Goal: Task Accomplishment & Management: Complete application form

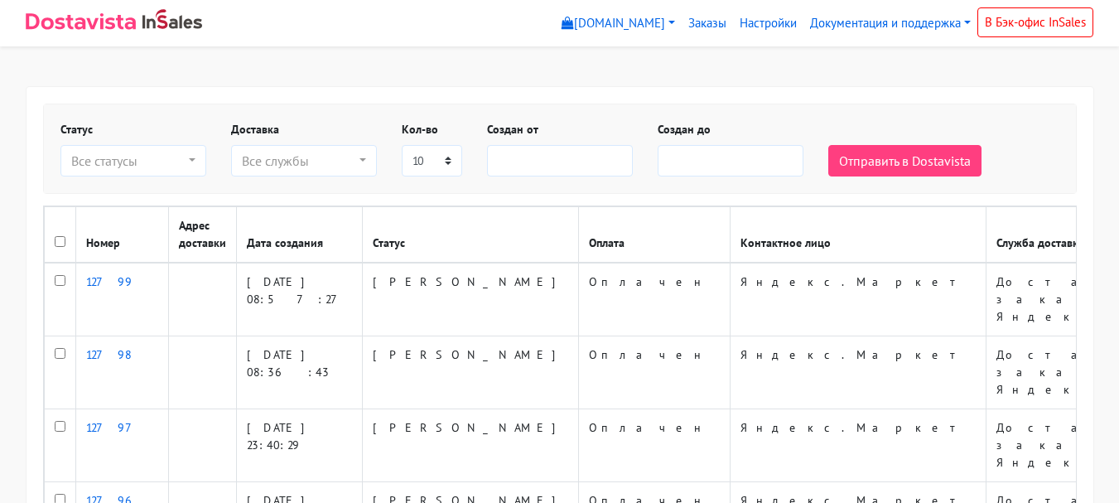
select select
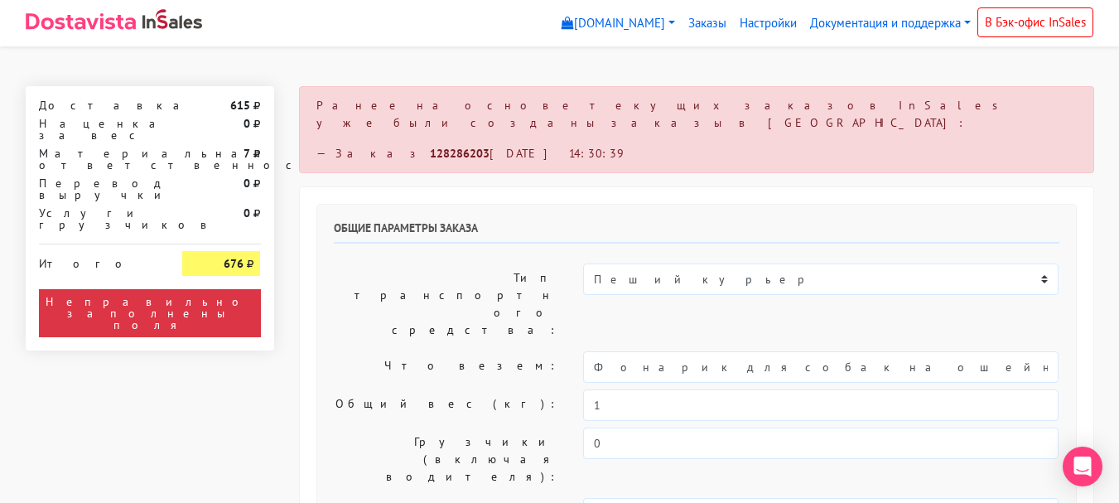
select select "11:00"
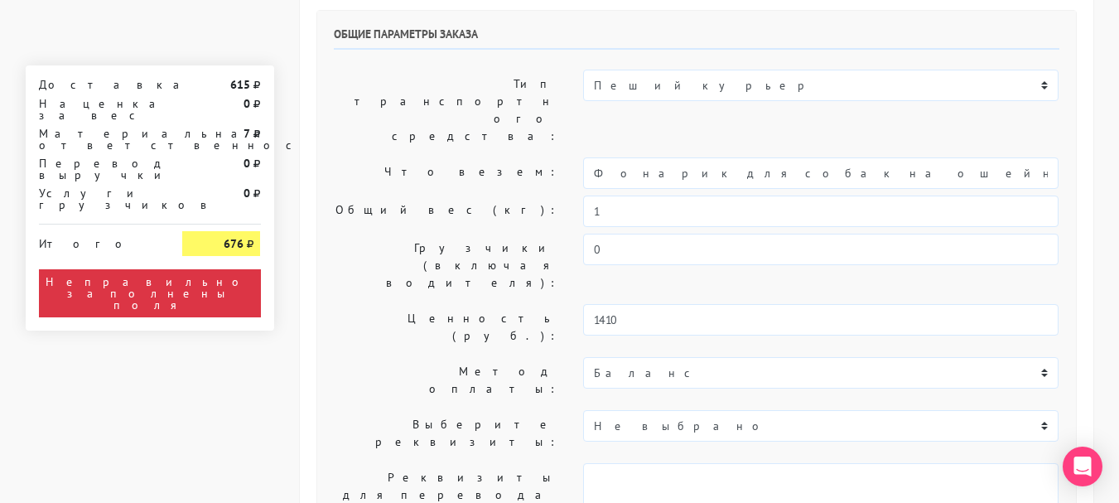
scroll to position [166, 0]
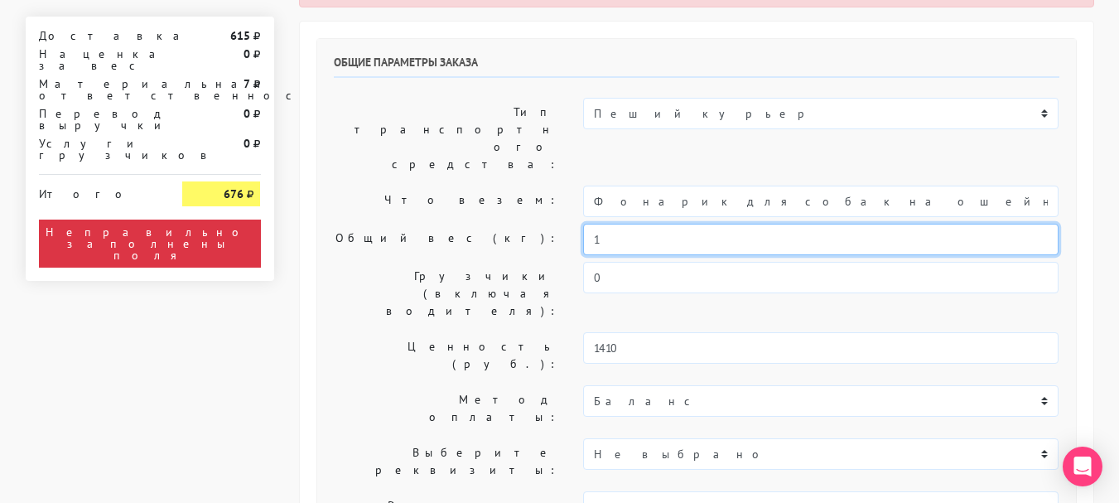
click at [686, 224] on input "1" at bounding box center [820, 239] width 475 height 31
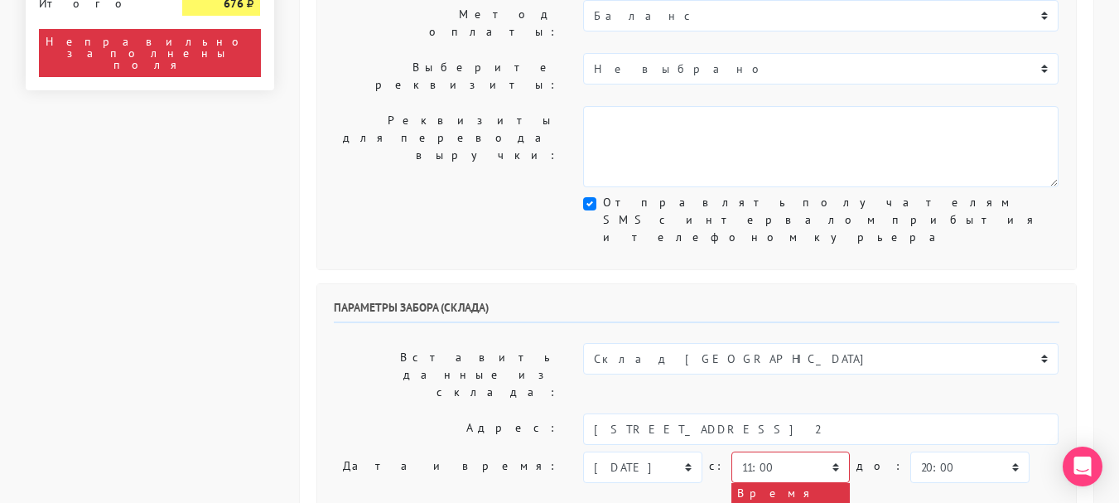
scroll to position [580, 0]
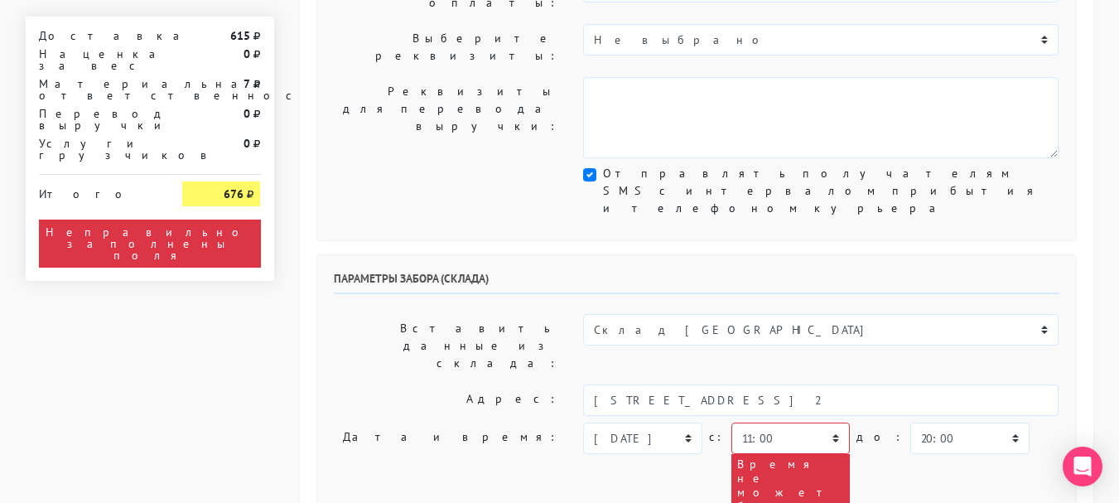
type input "0,8"
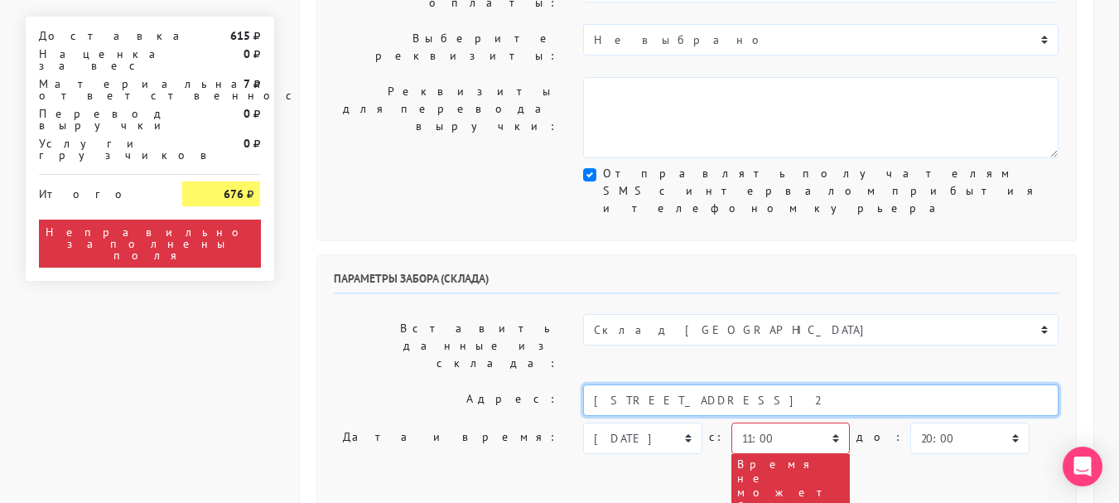
click at [772, 384] on input "[STREET_ADDRESS] 2" at bounding box center [820, 399] width 475 height 31
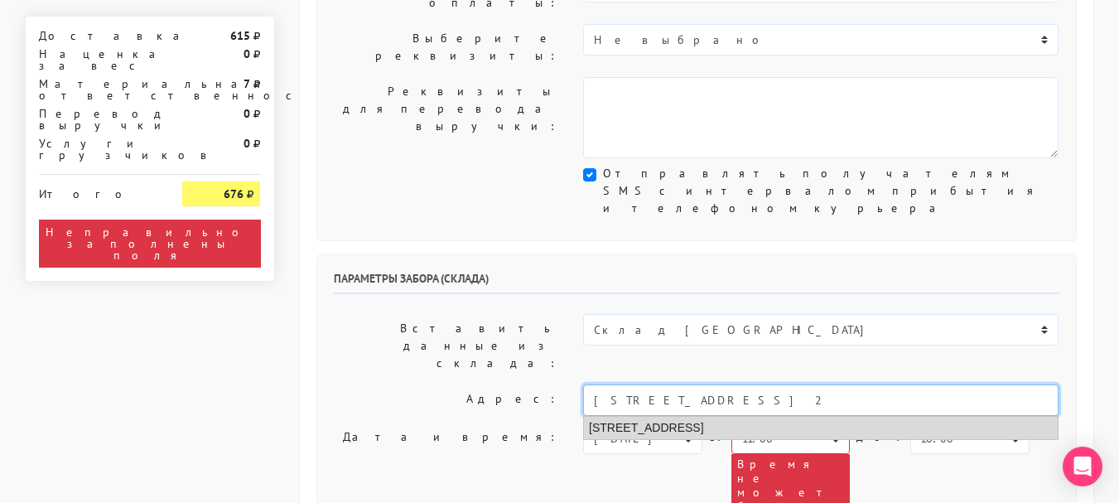
click at [776, 416] on li "[STREET_ADDRESS]" at bounding box center [821, 427] width 474 height 22
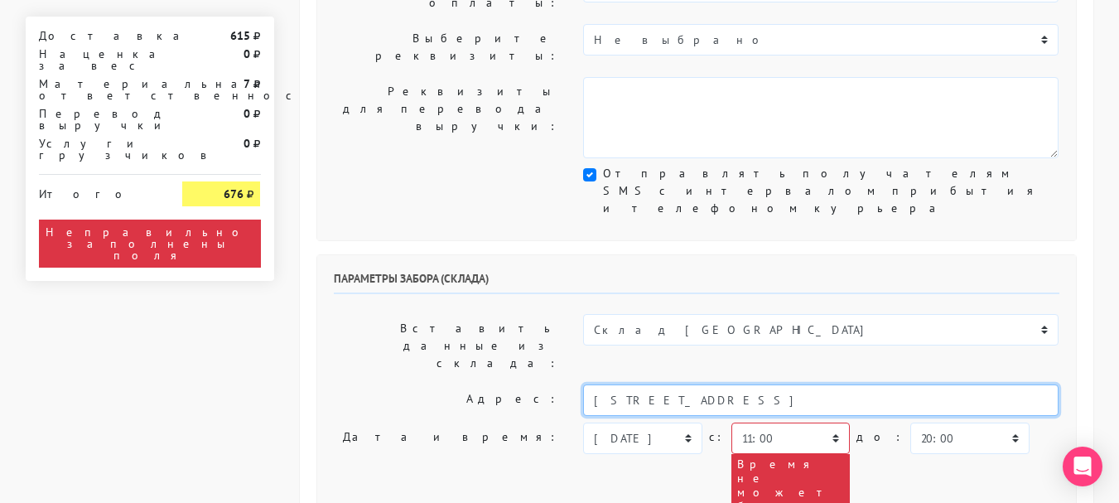
type input "[STREET_ADDRESS]"
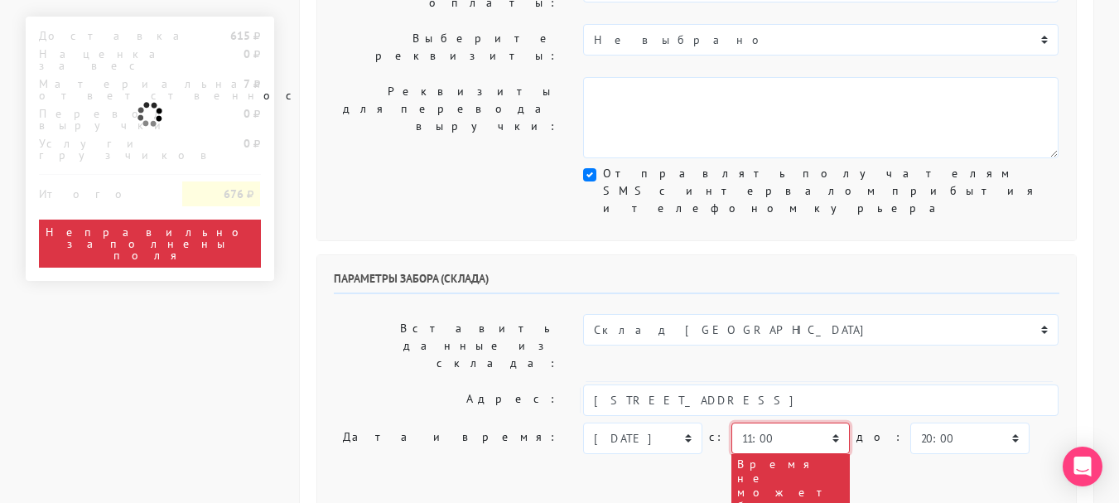
click at [792, 422] on select "00:00 00:30 01:00 01:30 02:00 02:30 03:00 03:30 04:00 04:30 05:00 05:30 06:00 0…" at bounding box center [790, 437] width 118 height 31
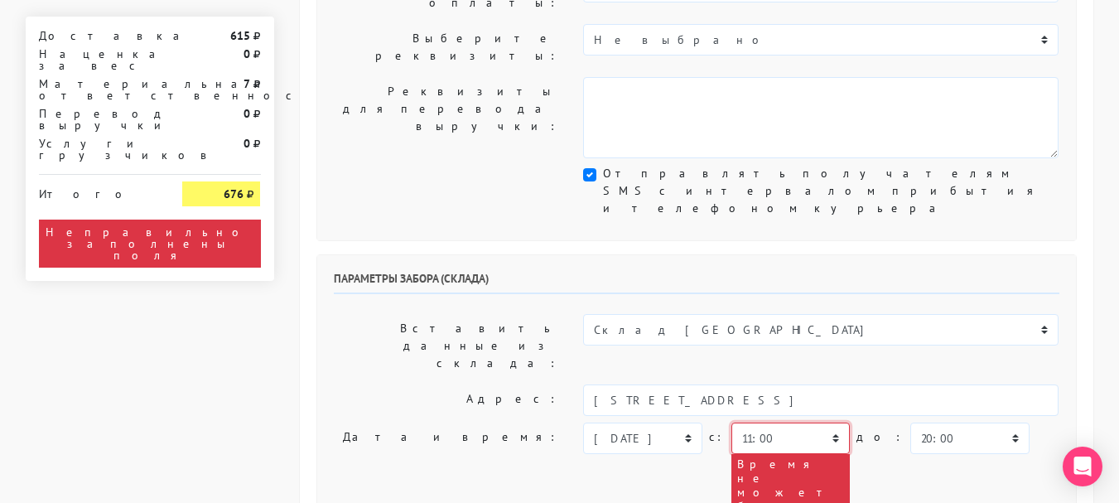
select select "13:30"
click at [731, 422] on select "00:00 00:30 01:00 01:30 02:00 02:30 03:00 03:30 04:00 04:30 05:00 05:30 06:00 0…" at bounding box center [790, 437] width 118 height 31
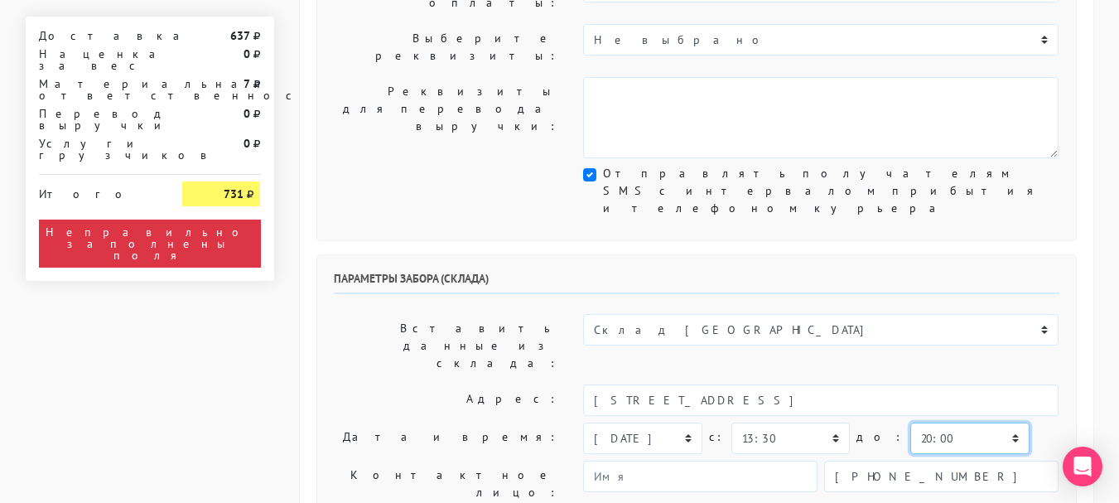
click at [946, 422] on select "00:00 00:30 01:00 01:30 02:00 02:30 03:00 03:30 04:00 04:30 05:00 05:30 06:00 0…" at bounding box center [969, 437] width 118 height 31
select select "14:30"
click at [910, 422] on select "00:00 00:30 01:00 01:30 02:00 02:30 03:00 03:30 04:00 04:30 05:00 05:30 06:00 0…" at bounding box center [969, 437] width 118 height 31
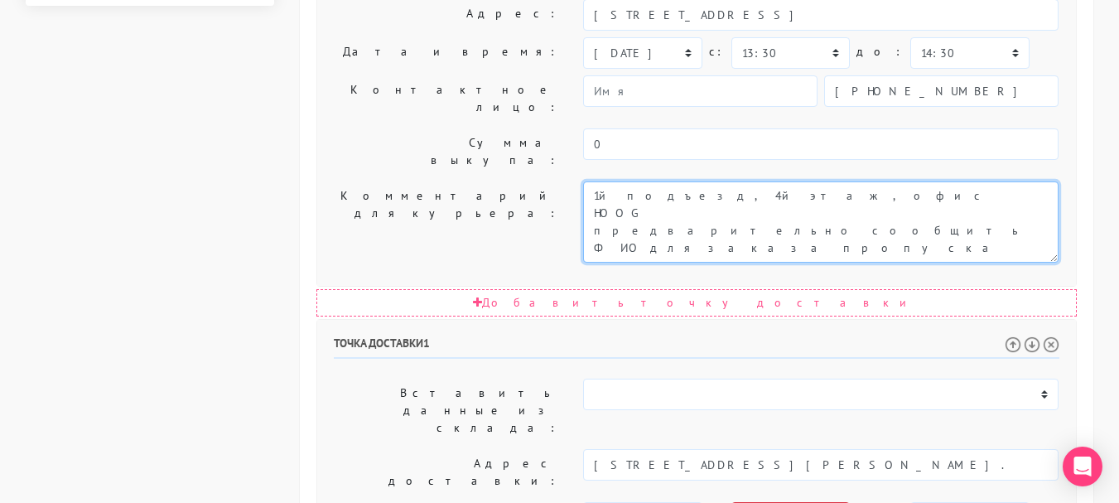
scroll to position [994, 0]
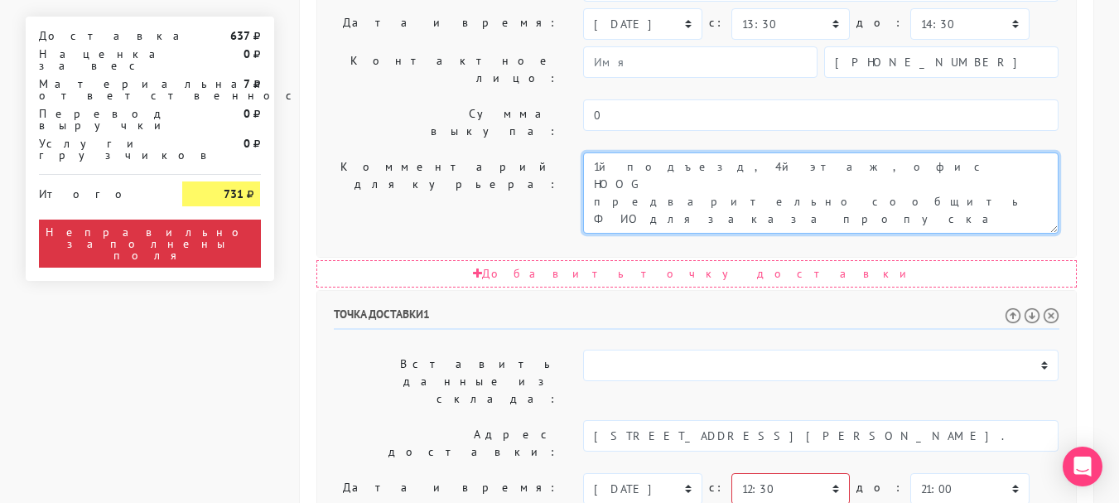
type textarea "1й подъезд, 4й этаж, офис HOOG предварительно сообщить ФИО для заказа пропуска"
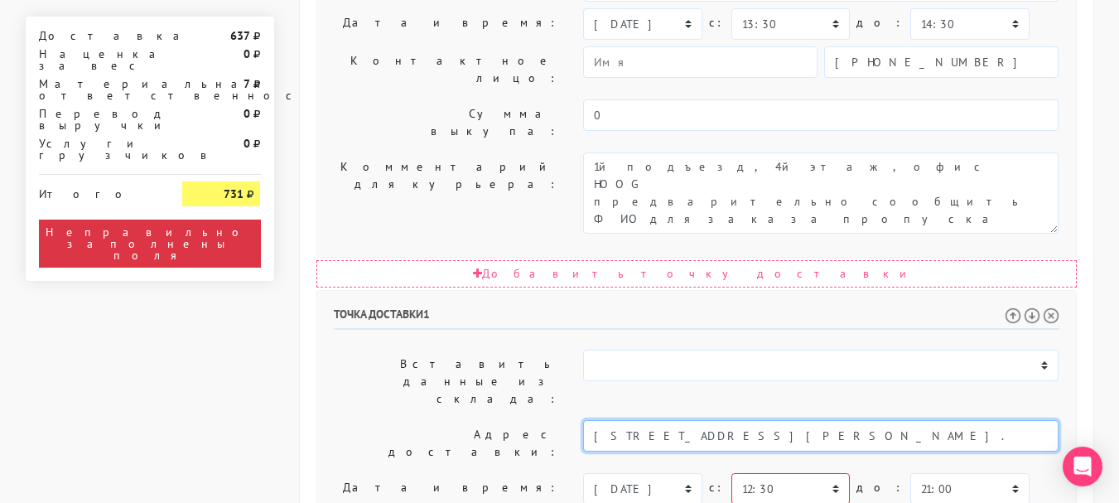
click at [949, 420] on input "[STREET_ADDRESS][PERSON_NAME]." at bounding box center [820, 435] width 475 height 31
drag, startPoint x: 924, startPoint y: 159, endPoint x: 836, endPoint y: 173, distance: 88.9
click at [836, 420] on input "[STREET_ADDRESS][PERSON_NAME]." at bounding box center [820, 435] width 475 height 31
drag, startPoint x: 889, startPoint y: 194, endPoint x: 876, endPoint y: 200, distance: 14.5
click at [889, 452] on li "[STREET_ADDRESS][PERSON_NAME]. Департамент ЖКХ г. [GEOGRAPHIC_DATA]" at bounding box center [821, 463] width 474 height 22
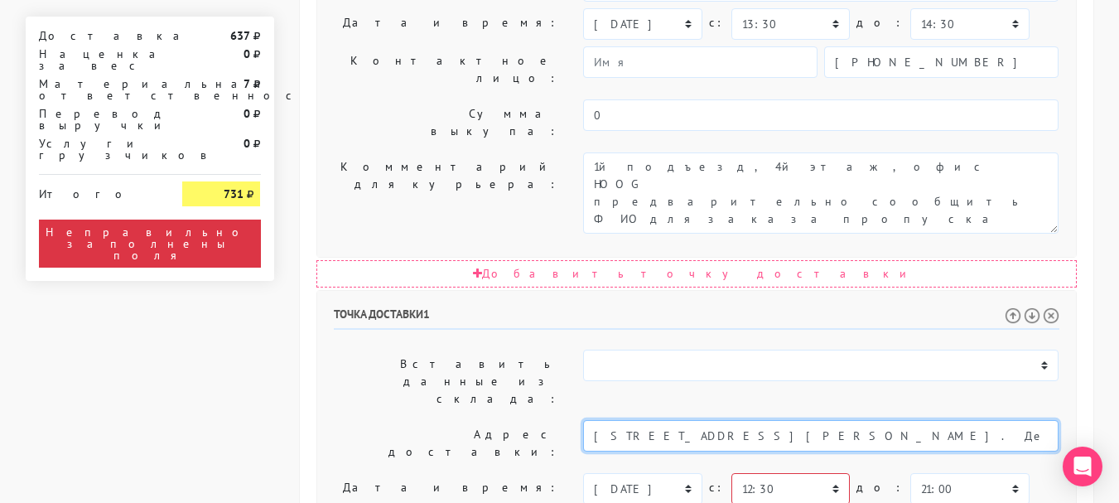
type input "[STREET_ADDRESS][PERSON_NAME]. Департамент ЖКХ г. [GEOGRAPHIC_DATA]"
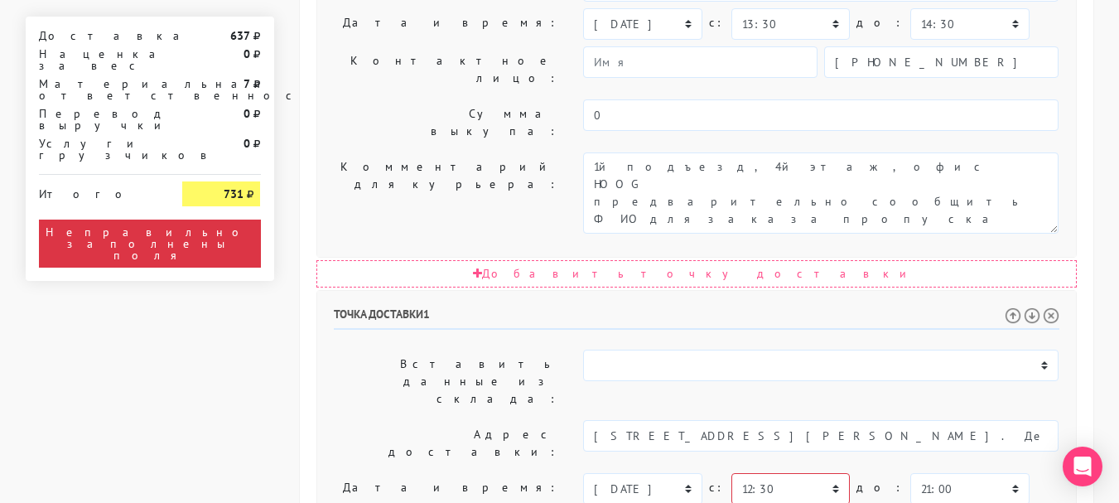
paste textarea "подъезд 3."
type textarea "подъезд 3."
click at [795, 473] on select "00:00 00:30 01:00 01:30 02:00 02:30 03:00 03:30 04:00 04:30 05:00 05:30 06:00 0…" at bounding box center [790, 488] width 118 height 31
select select "13:30"
click at [731, 473] on select "00:00 00:30 01:00 01:30 02:00 02:30 03:00 03:30 04:00 04:30 05:00 05:30 06:00 0…" at bounding box center [790, 488] width 118 height 31
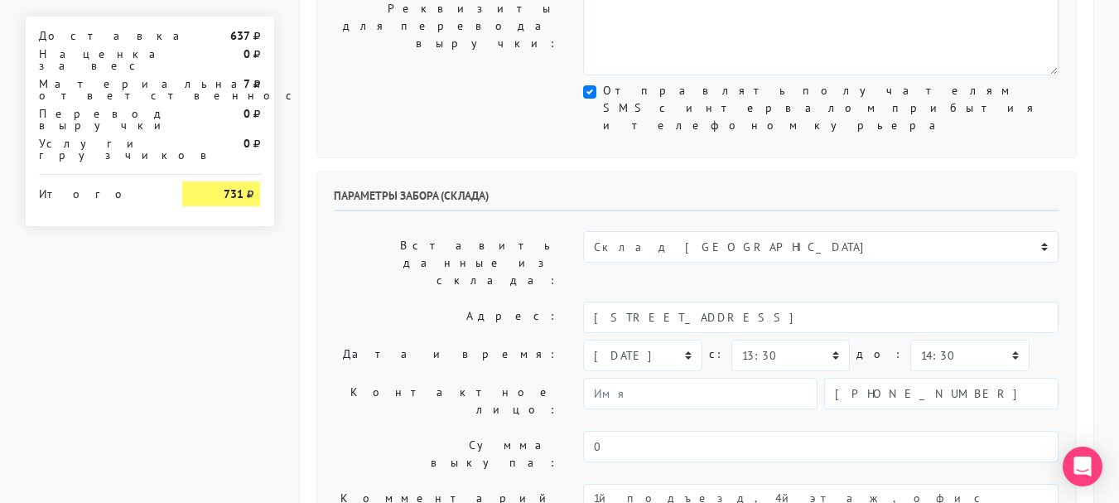
scroll to position [911, 0]
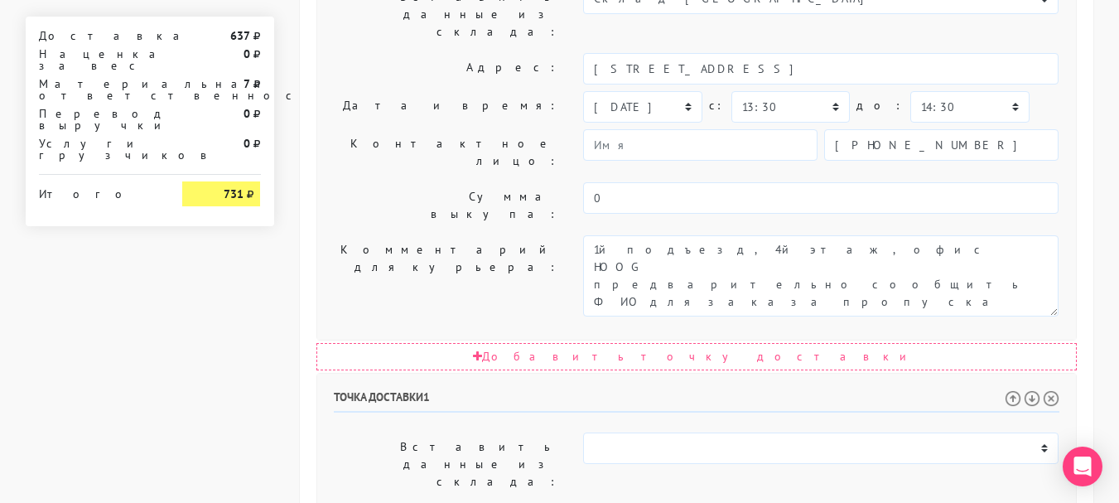
select select "15:30"
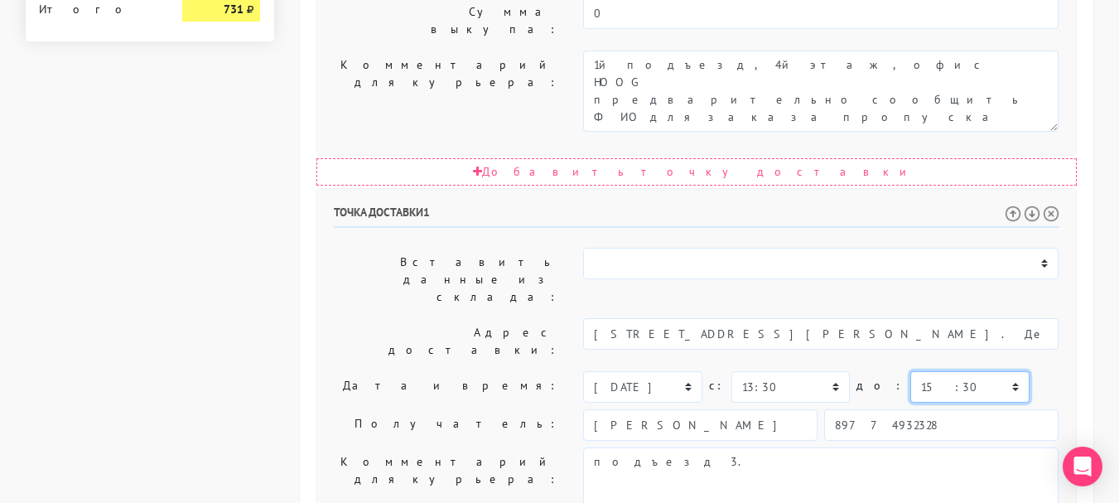
scroll to position [1108, 0]
